Goal: Information Seeking & Learning: Learn about a topic

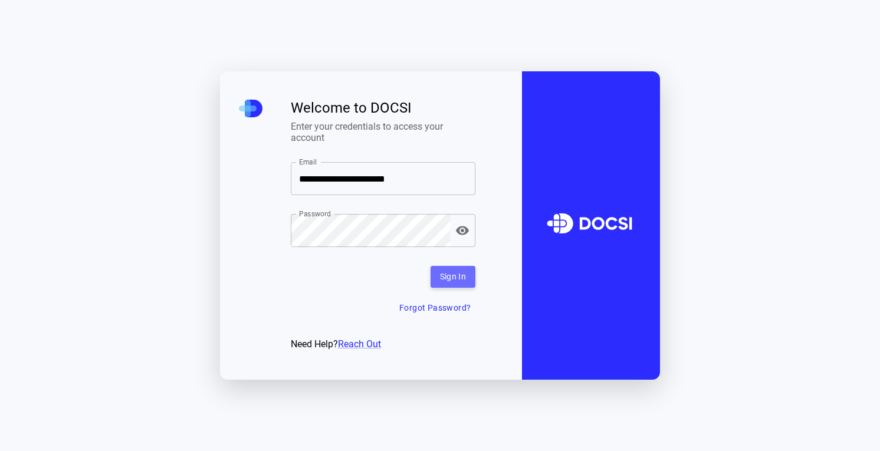
click at [444, 279] on button "Sign In" at bounding box center [452, 277] width 45 height 22
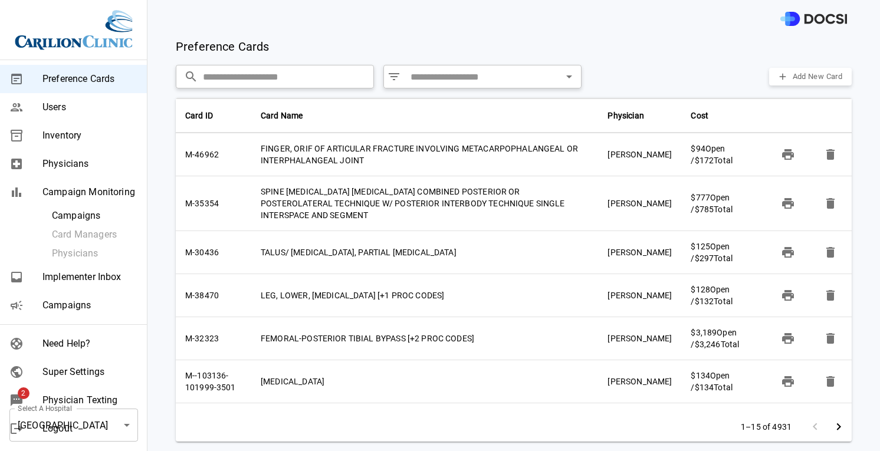
click at [75, 396] on span "Physician Texting" at bounding box center [89, 400] width 95 height 14
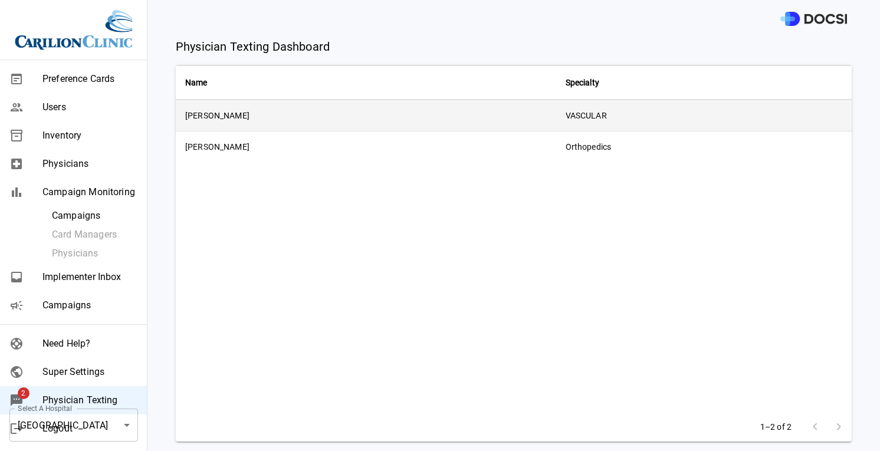
click at [264, 127] on td "[PERSON_NAME]" at bounding box center [366, 115] width 380 height 31
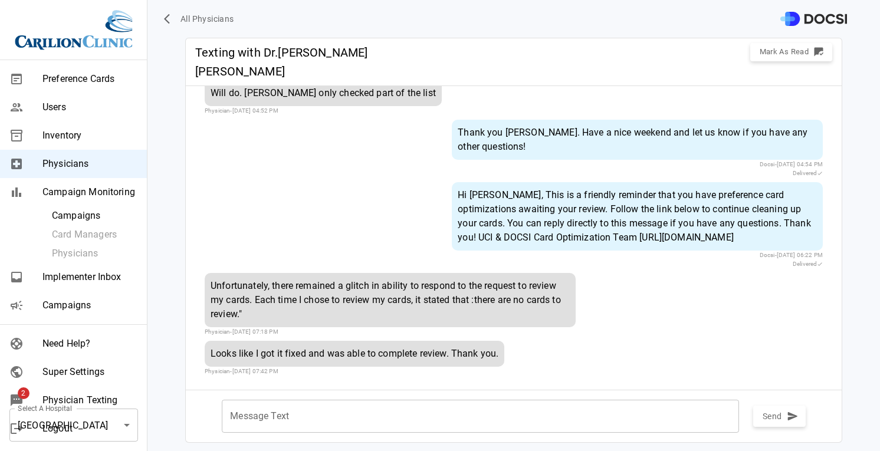
scroll to position [691, 0]
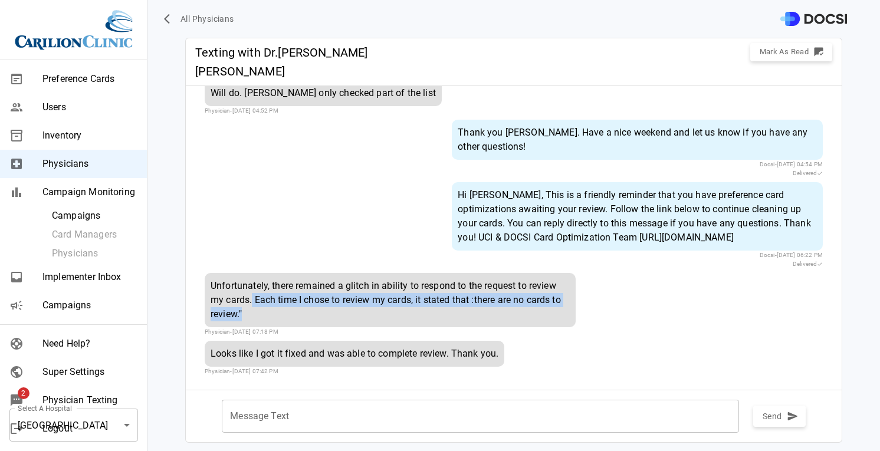
drag, startPoint x: 252, startPoint y: 302, endPoint x: 270, endPoint y: 319, distance: 24.6
click at [270, 319] on div "Unfortunately, there remained a glitch in ability to respond to the request to …" at bounding box center [390, 300] width 371 height 54
click at [185, 17] on span "All Physicians" at bounding box center [207, 19] width 54 height 15
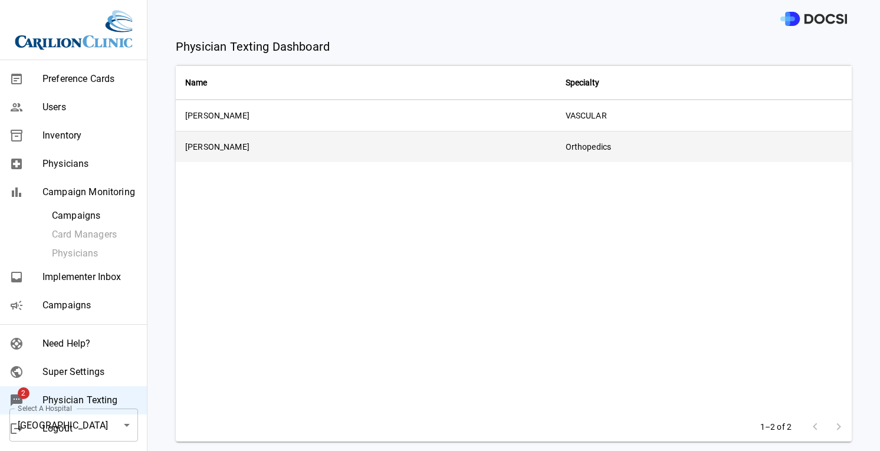
click at [238, 157] on td "[PERSON_NAME]" at bounding box center [366, 146] width 380 height 31
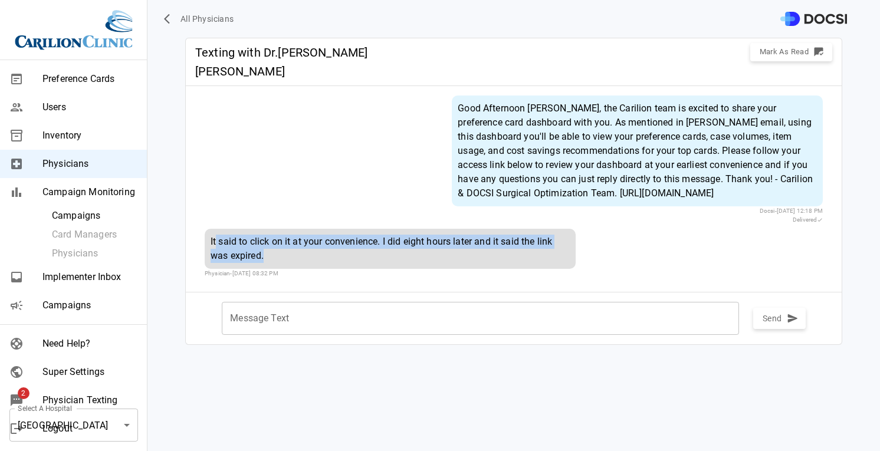
drag, startPoint x: 269, startPoint y: 252, endPoint x: 217, endPoint y: 233, distance: 55.2
click at [217, 233] on div "It said to click on it at your convenience. I did eight hours later and it said…" at bounding box center [390, 249] width 371 height 40
drag, startPoint x: 206, startPoint y: 234, endPoint x: 289, endPoint y: 264, distance: 87.7
click at [289, 263] on div "It said to click on it at your convenience. I did eight hours later and it said…" at bounding box center [390, 249] width 371 height 40
drag, startPoint x: 545, startPoint y: 173, endPoint x: 834, endPoint y: 182, distance: 289.0
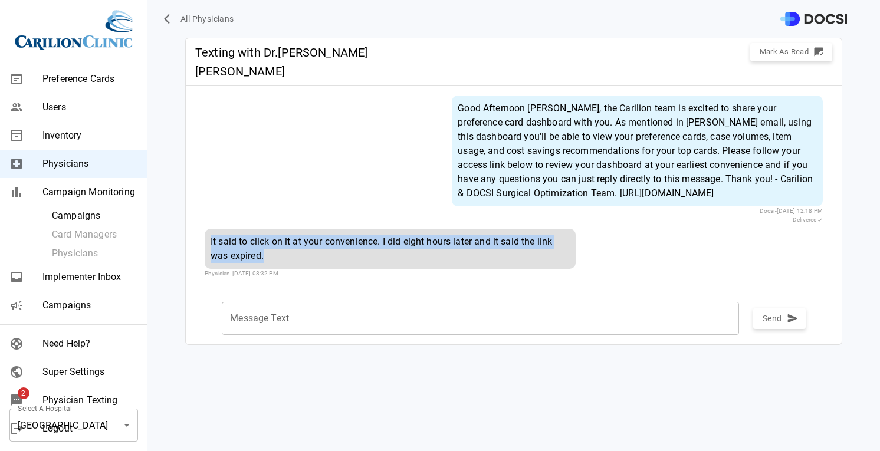
click at [834, 182] on div "Good Afternoon [PERSON_NAME], the Carilion team is excited to share your prefer…" at bounding box center [514, 189] width 656 height 187
copy div "[URL][DOMAIN_NAME]"
